Goal: Task Accomplishment & Management: Manage account settings

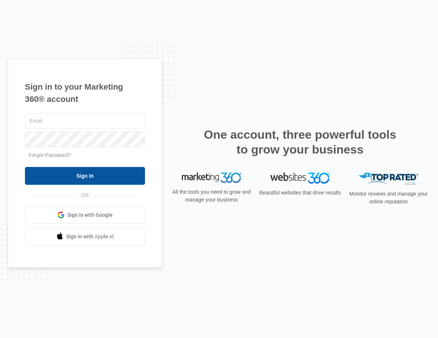
type input "sales@trailerhaulconcrete.com"
click at [101, 172] on input "Sign In" at bounding box center [85, 176] width 120 height 18
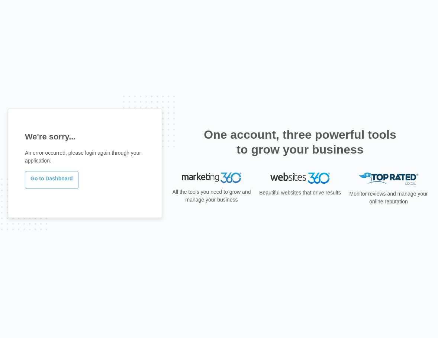
click at [49, 180] on link "Go to Dashboard" at bounding box center [52, 180] width 54 height 18
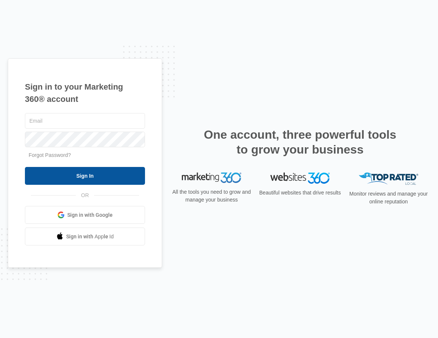
type input "[EMAIL_ADDRESS][DOMAIN_NAME]"
click at [65, 175] on input "Sign In" at bounding box center [85, 176] width 120 height 18
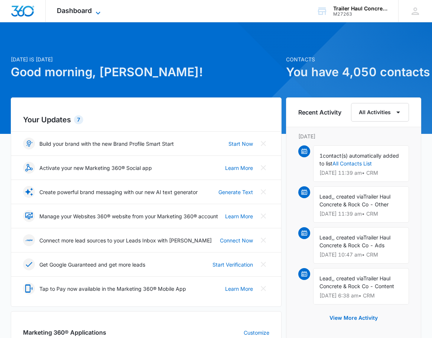
click at [96, 12] on icon at bounding box center [98, 13] width 9 height 9
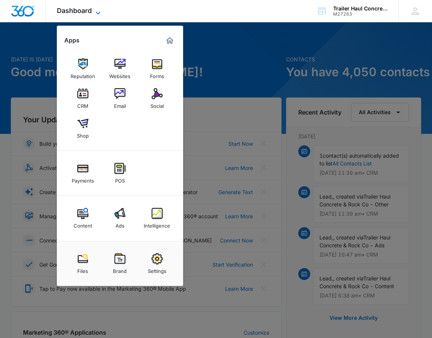
click at [96, 12] on icon at bounding box center [98, 13] width 9 height 9
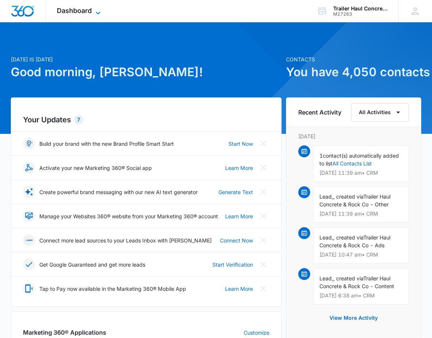
click at [96, 12] on icon at bounding box center [98, 13] width 9 height 9
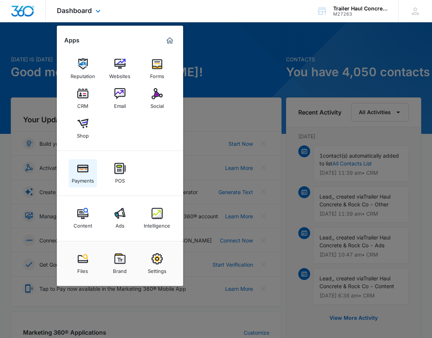
click at [87, 166] on img at bounding box center [82, 168] width 11 height 11
